Goal: Find specific page/section: Find specific page/section

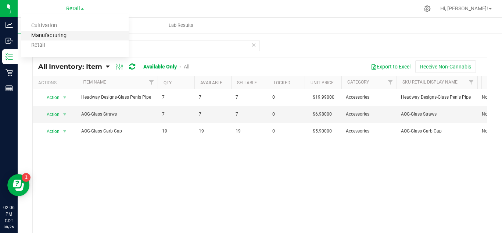
click at [73, 31] on link "Manufacturing" at bounding box center [74, 36] width 107 height 10
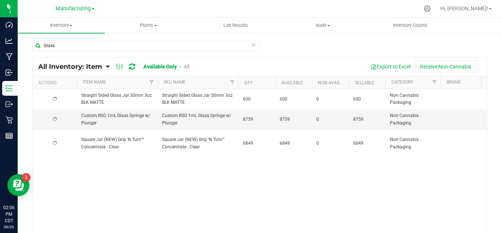
click at [251, 44] on icon at bounding box center [253, 44] width 5 height 9
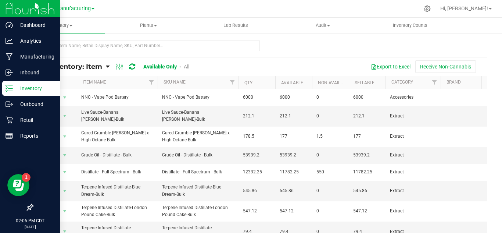
click at [17, 89] on p "Inventory" at bounding box center [35, 88] width 44 height 9
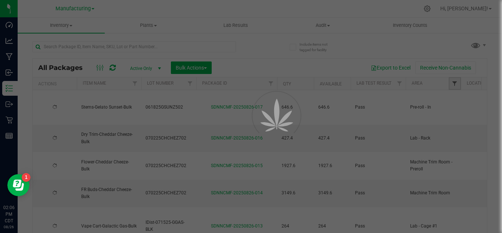
click at [454, 84] on span "Filter" at bounding box center [455, 83] width 6 height 6
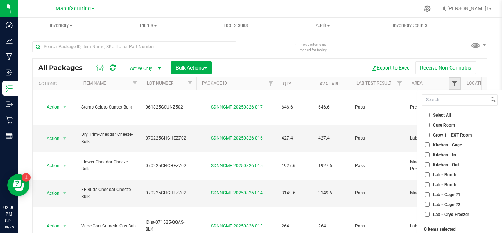
click at [454, 84] on span "Filter" at bounding box center [455, 83] width 6 height 6
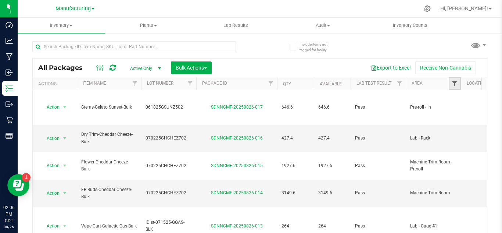
click at [454, 84] on span "Filter" at bounding box center [455, 83] width 6 height 6
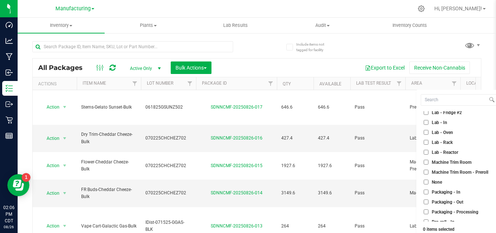
click at [442, 200] on span "Packaging - Out" at bounding box center [448, 202] width 32 height 4
click at [429, 199] on input "Packaging - Out" at bounding box center [426, 201] width 5 height 5
checkbox input "true"
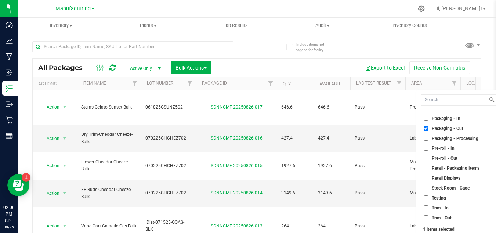
scroll to position [23, 0]
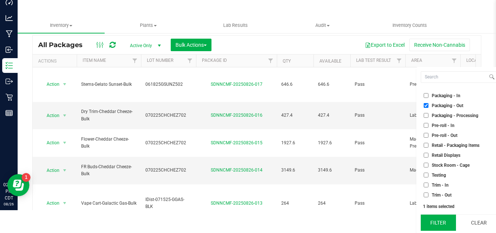
click at [435, 219] on button "Filter" at bounding box center [438, 222] width 35 height 16
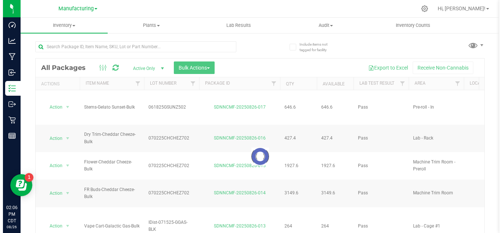
scroll to position [0, 0]
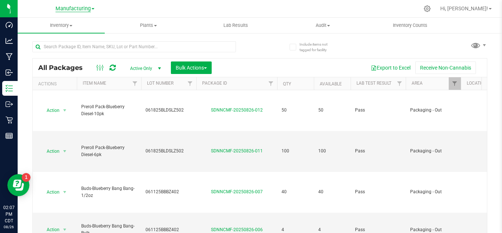
click at [91, 10] on span "Manufacturing" at bounding box center [72, 9] width 35 height 7
click at [80, 41] on link "Retail" at bounding box center [74, 45] width 107 height 10
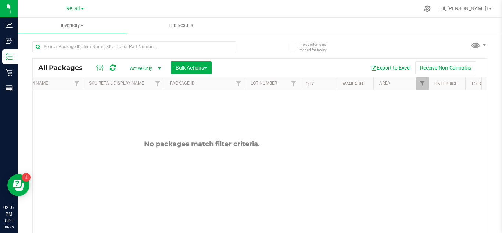
scroll to position [0, 58]
click at [422, 87] on link "Filter" at bounding box center [422, 83] width 12 height 12
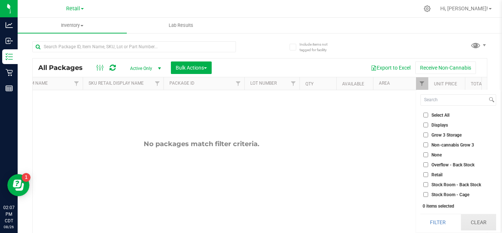
click at [477, 218] on button "Clear" at bounding box center [478, 222] width 35 height 16
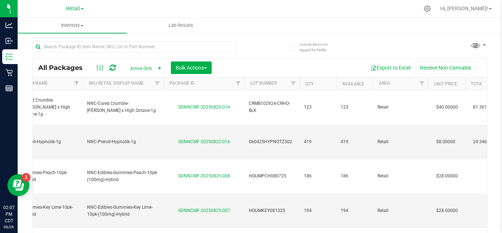
click at [187, 40] on div at bounding box center [145, 47] width 227 height 24
click at [186, 47] on input "text" at bounding box center [134, 46] width 204 height 11
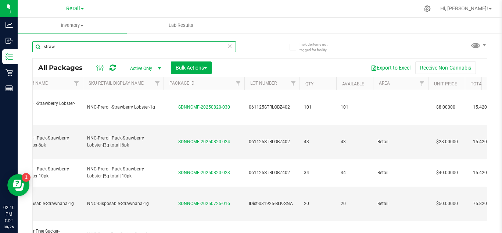
type input "straw"
